Goal: Task Accomplishment & Management: Manage account settings

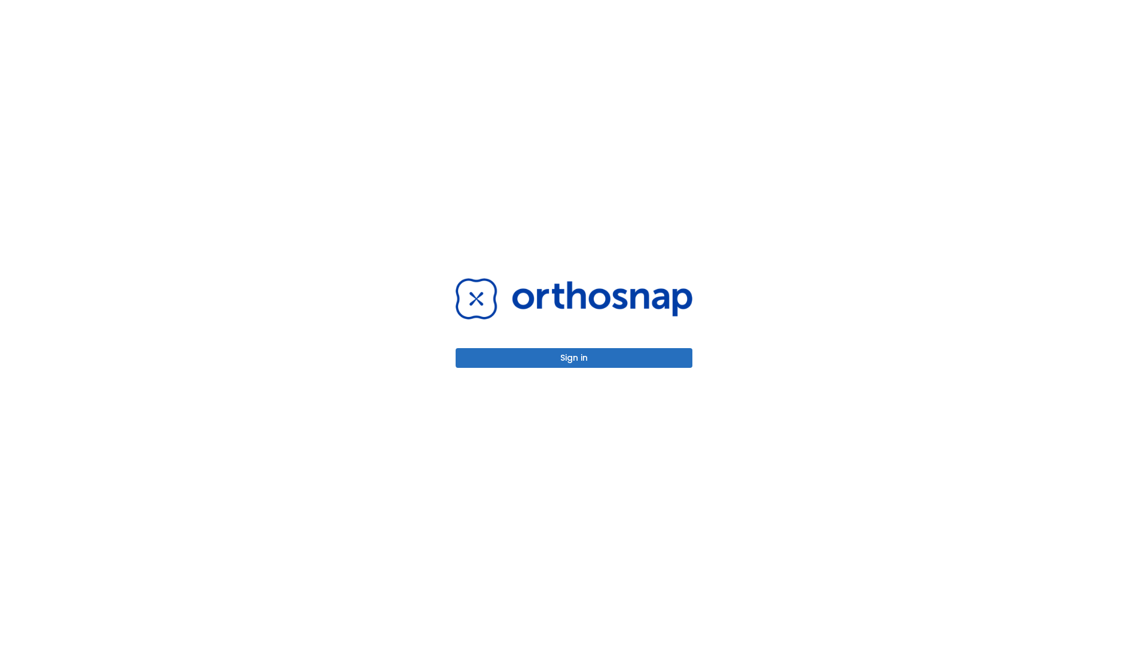
click at [574, 358] on button "Sign in" at bounding box center [574, 358] width 237 height 20
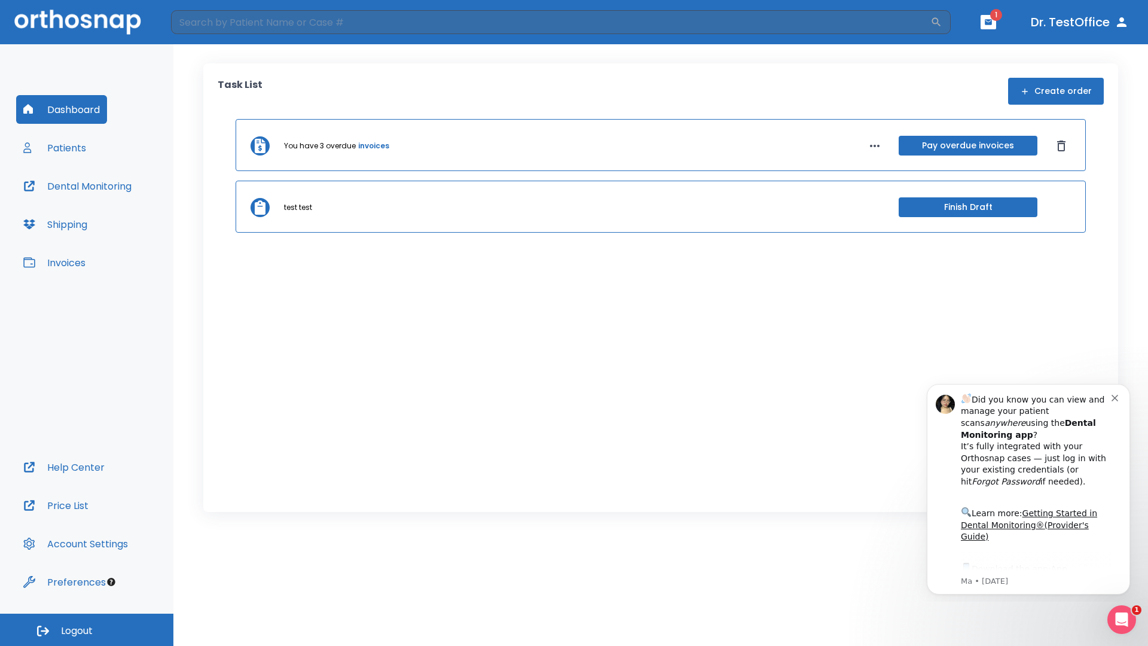
click at [87, 630] on span "Logout" at bounding box center [77, 630] width 32 height 13
